Goal: Find specific page/section: Find specific page/section

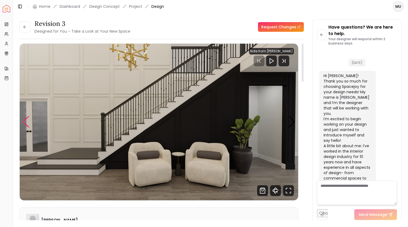
click at [27, 119] on div "Previous slide" at bounding box center [25, 122] width 7 height 12
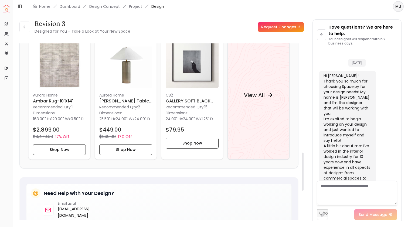
scroll to position [567, 0]
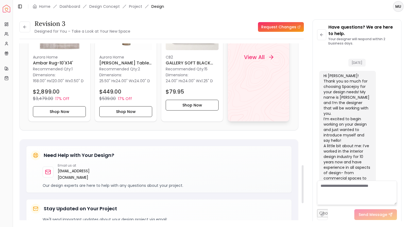
click at [251, 90] on div "View All" at bounding box center [258, 57] width 62 height 129
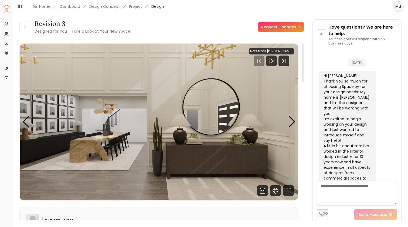
scroll to position [0, 0]
click at [292, 117] on div "Next slide" at bounding box center [291, 122] width 7 height 12
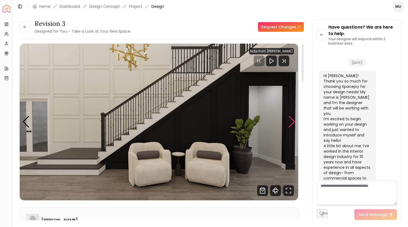
click at [290, 124] on div "Next slide" at bounding box center [291, 122] width 7 height 12
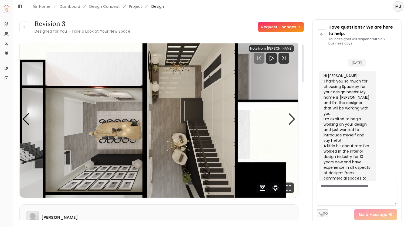
scroll to position [2, 0]
click at [288, 121] on img "1 / 5" at bounding box center [159, 119] width 278 height 157
click at [289, 121] on div "Next slide" at bounding box center [291, 120] width 7 height 12
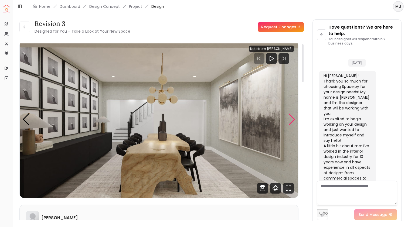
click at [289, 121] on div "Next slide" at bounding box center [291, 120] width 7 height 12
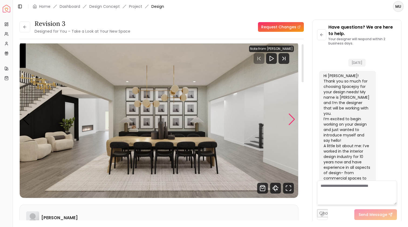
click at [289, 121] on div "Next slide" at bounding box center [291, 120] width 7 height 12
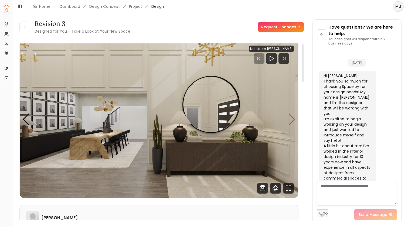
click at [289, 121] on div "Next slide" at bounding box center [291, 120] width 7 height 12
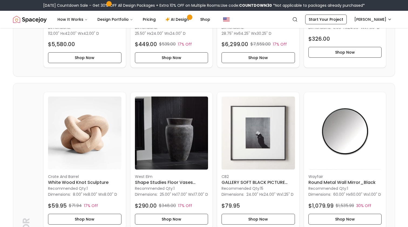
scroll to position [242, 0]
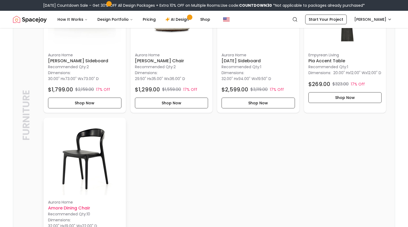
scroll to position [837, 0]
